Goal: Find specific page/section: Find specific page/section

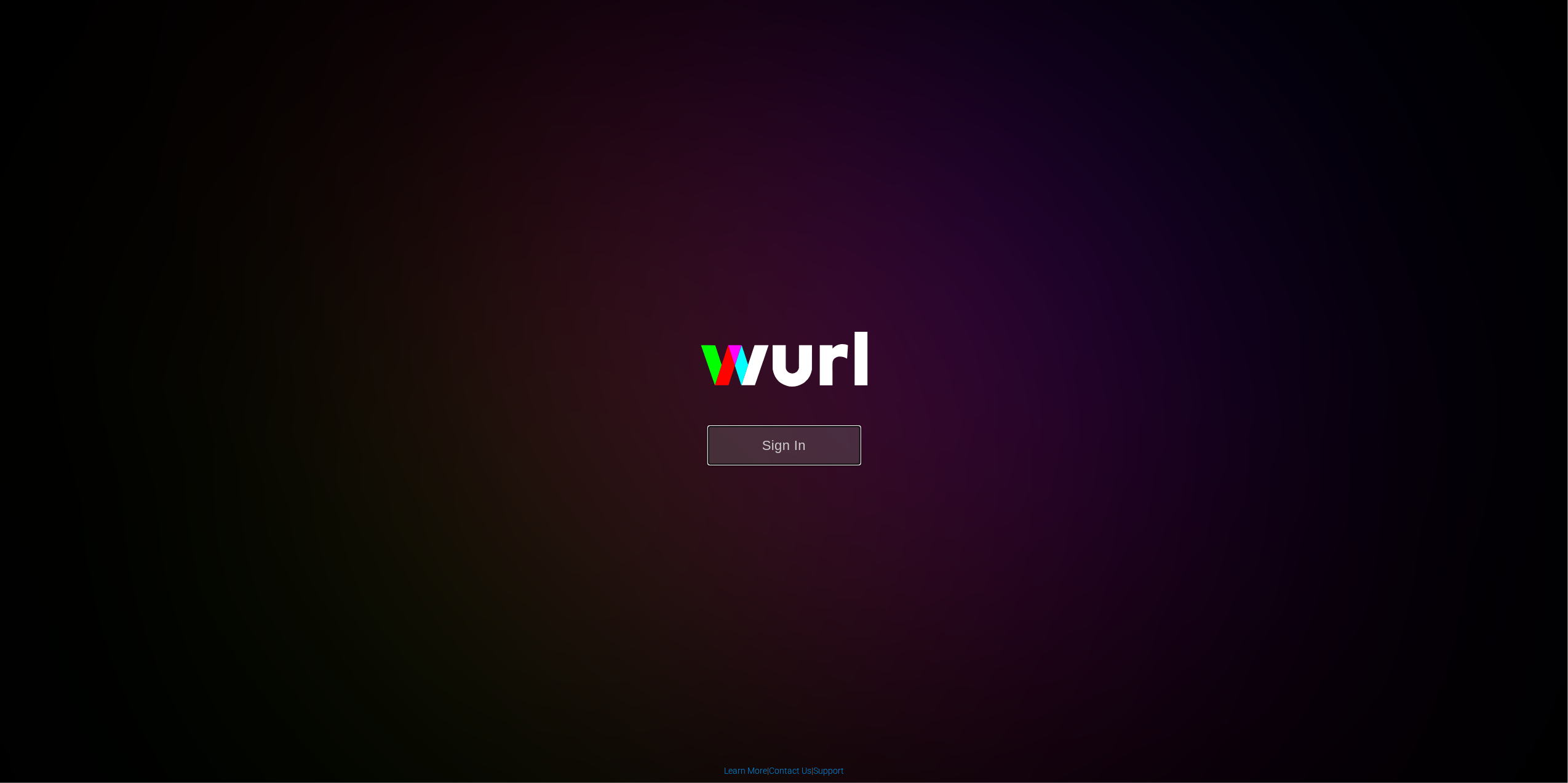
click at [803, 457] on button "Sign In" at bounding box center [784, 445] width 154 height 40
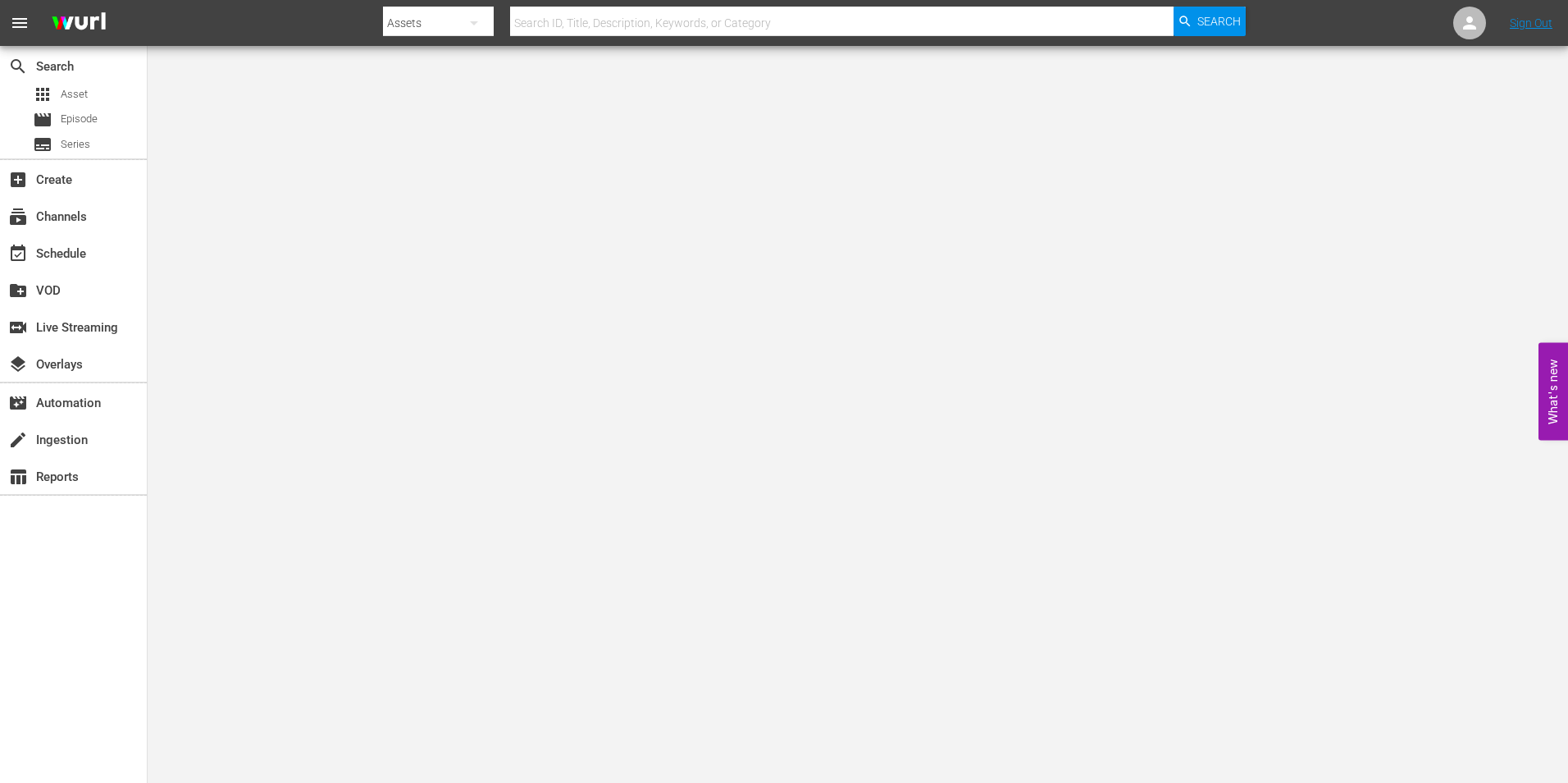
drag, startPoint x: 1814, startPoint y: 4, endPoint x: 802, endPoint y: 228, distance: 1036.5
click at [802, 228] on body "menu Search By Assets Search ID, Title, Description, Keywords, or Category Sear…" at bounding box center [784, 392] width 1568 height 783
click at [94, 101] on div "apps Asset" at bounding box center [73, 94] width 146 height 23
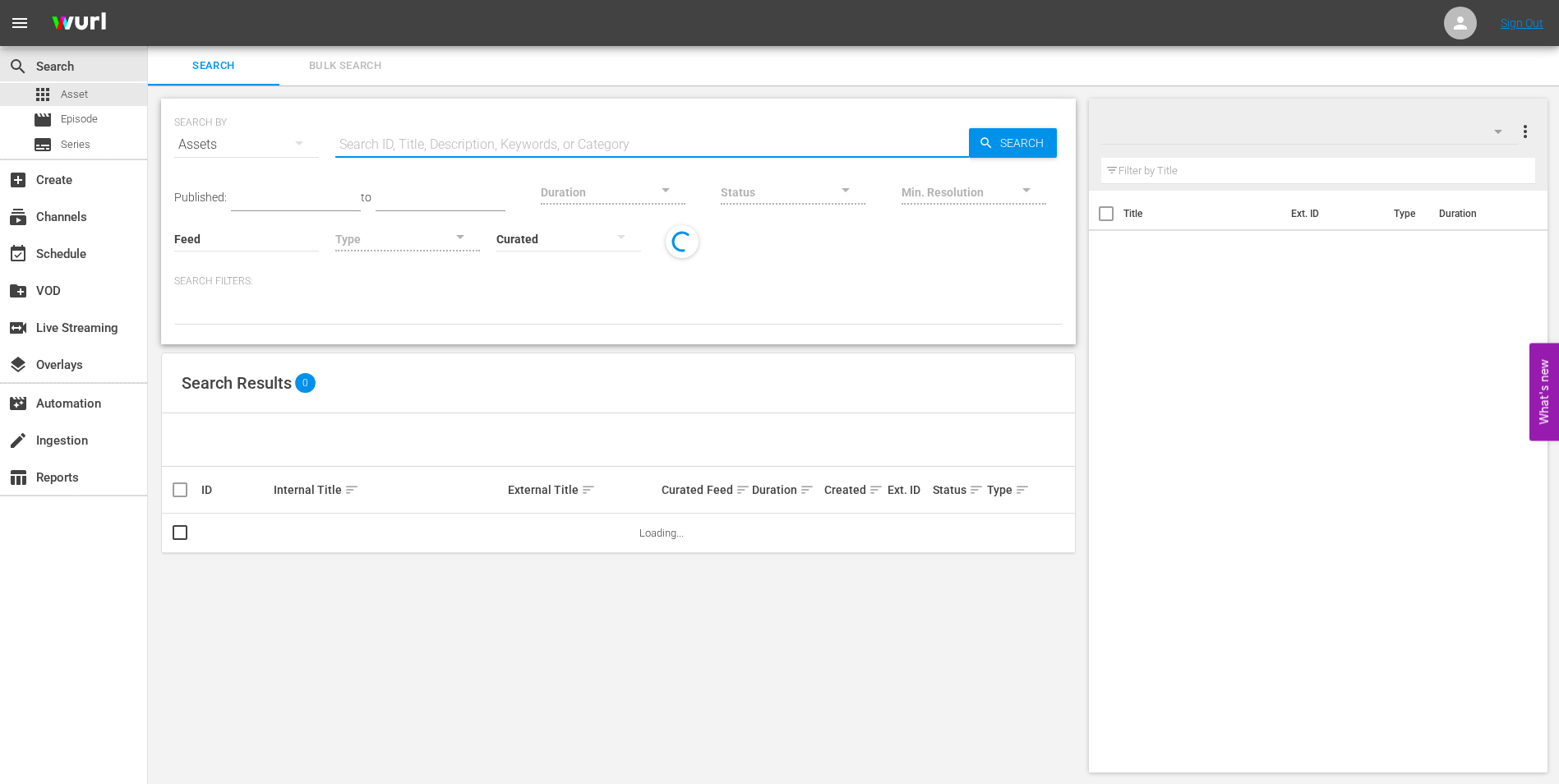
click at [372, 141] on input "text" at bounding box center [651, 144] width 634 height 40
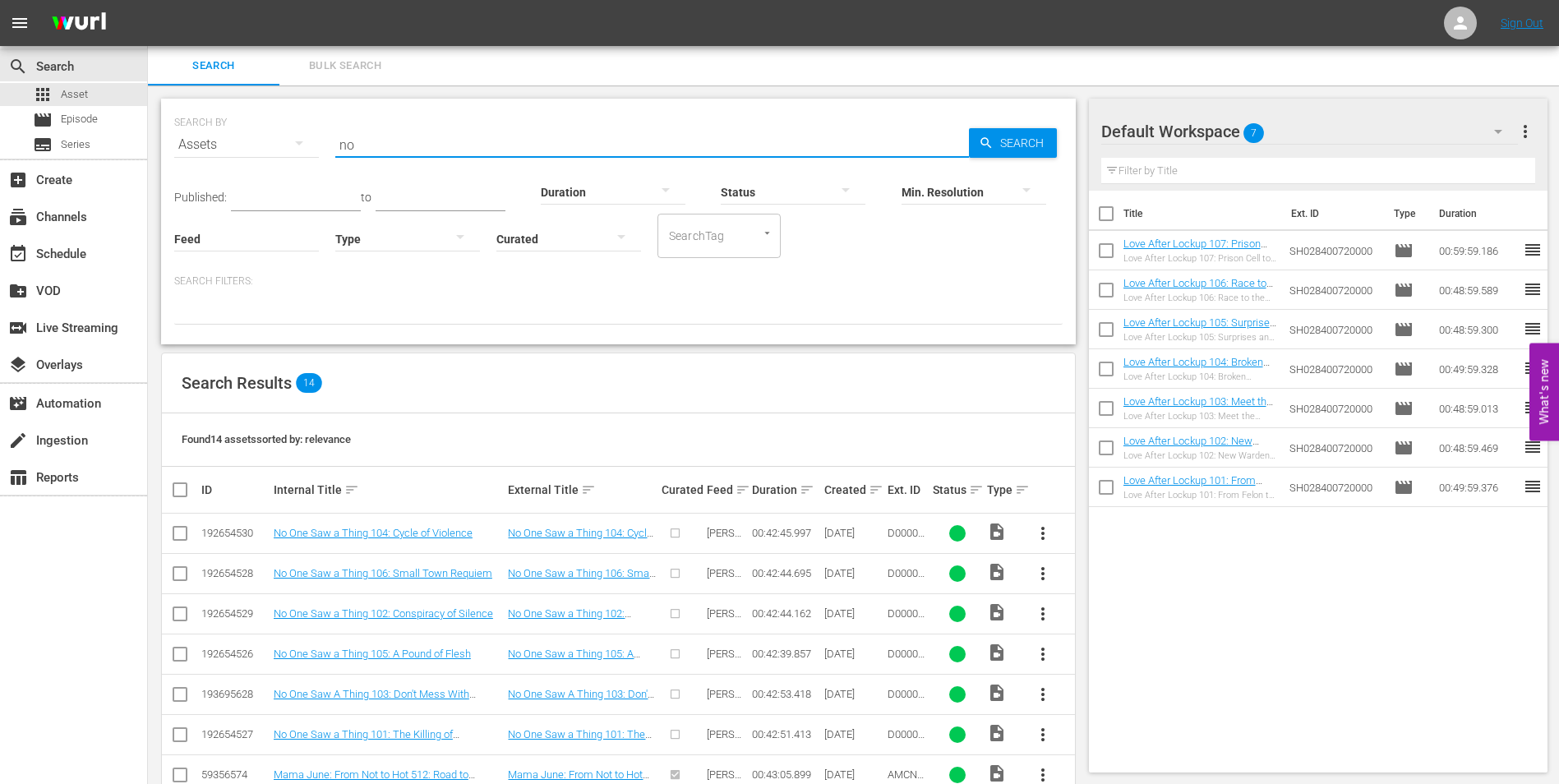
type input "n"
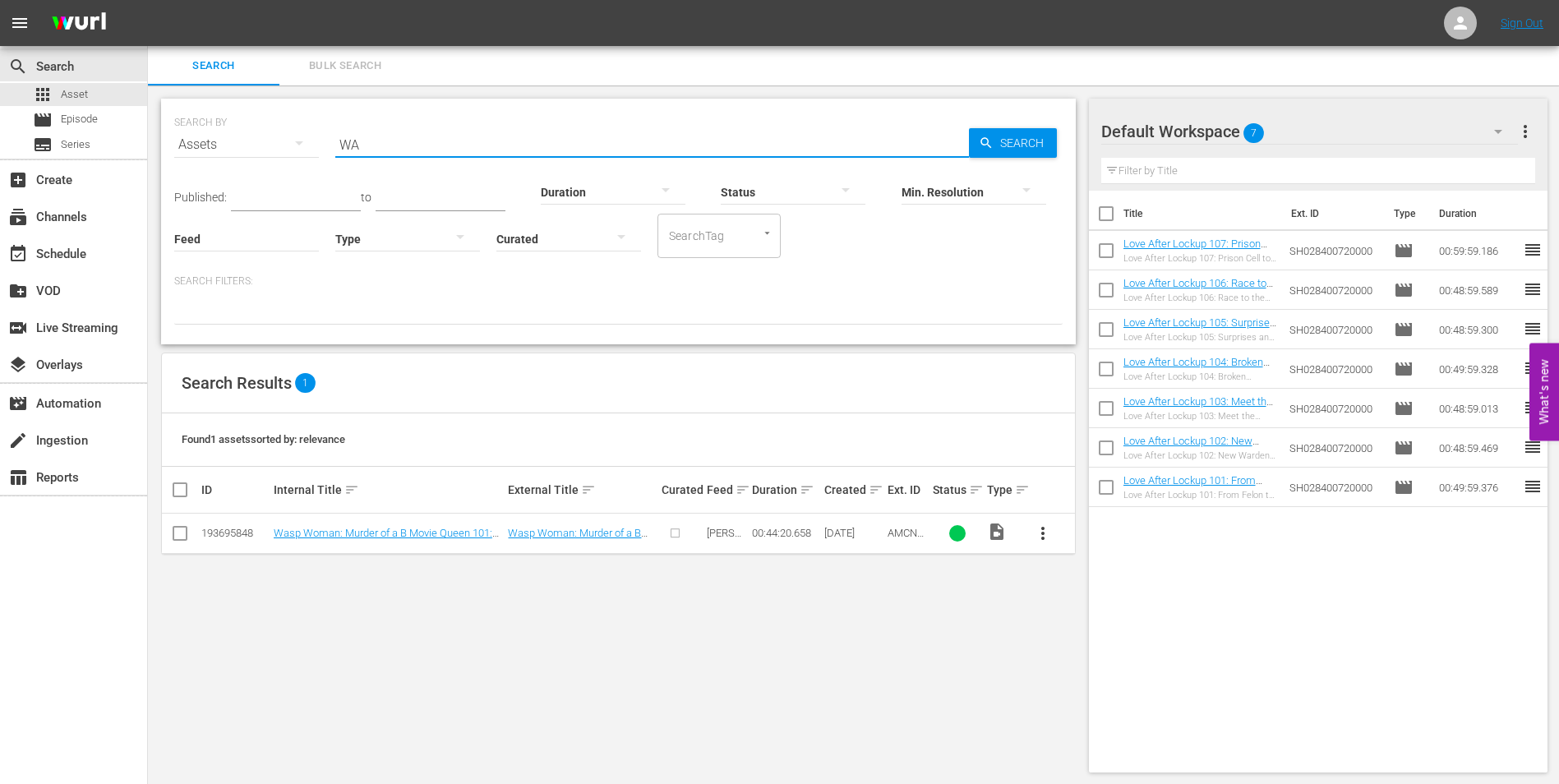
type input "W"
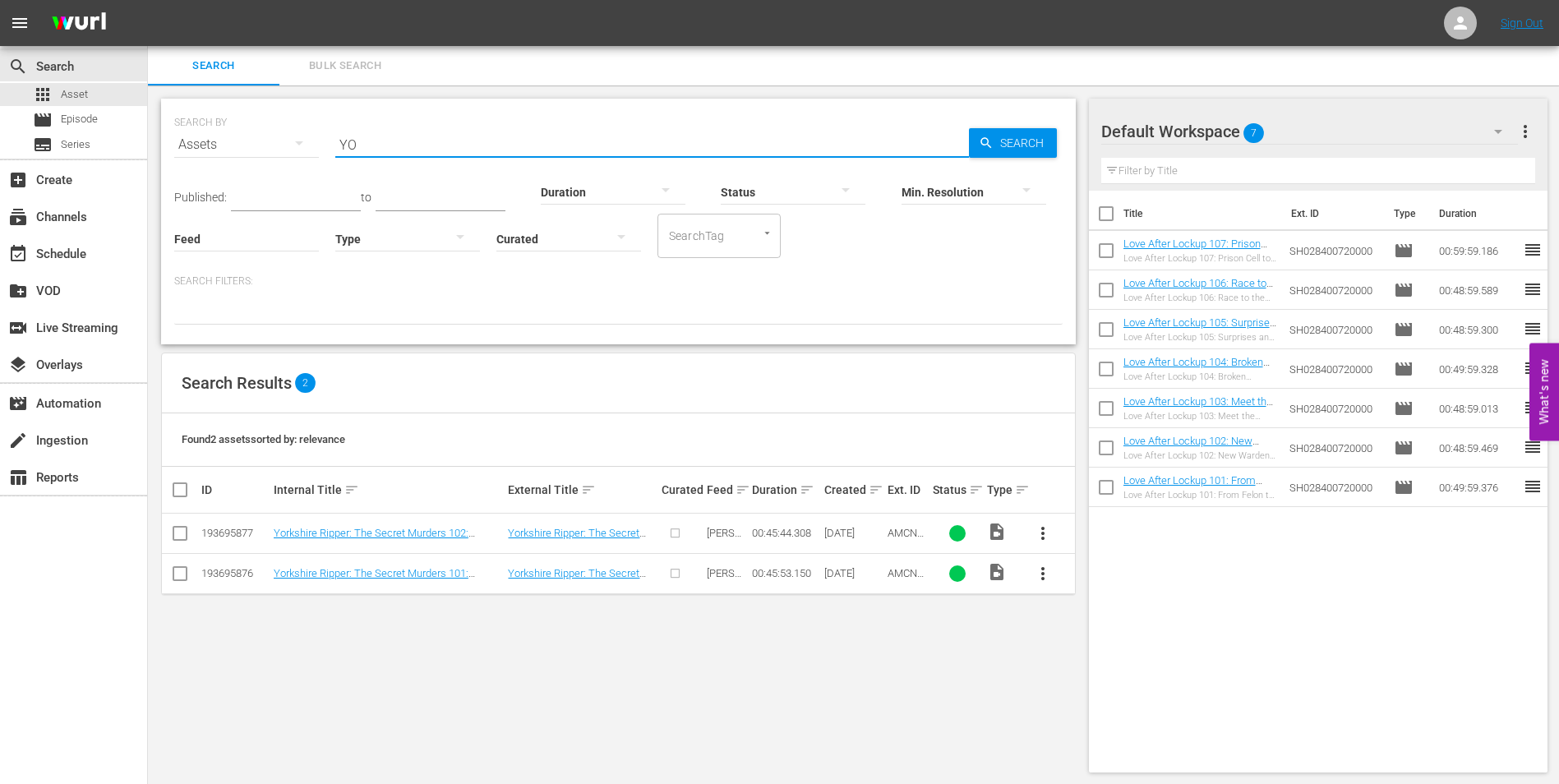
type input "Y"
